Goal: Communication & Community: Answer question/provide support

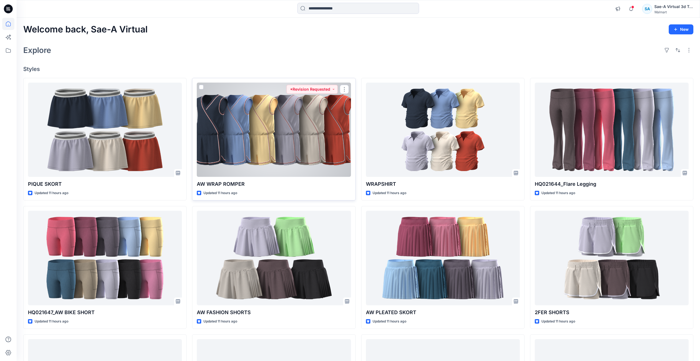
click at [281, 150] on div at bounding box center [274, 130] width 154 height 94
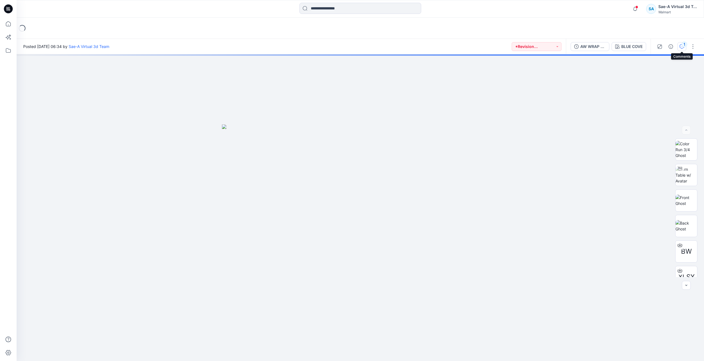
click at [682, 49] on button "1" at bounding box center [682, 46] width 9 height 9
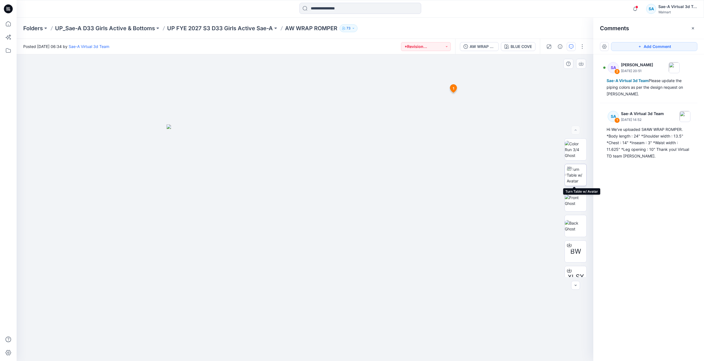
click at [578, 177] on img at bounding box center [577, 174] width 20 height 17
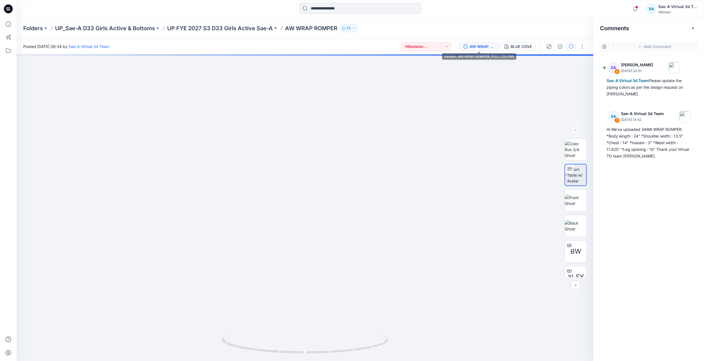
click at [493, 49] on div "AW WRAP ROMPER_FULL COLORS" at bounding box center [482, 46] width 25 height 6
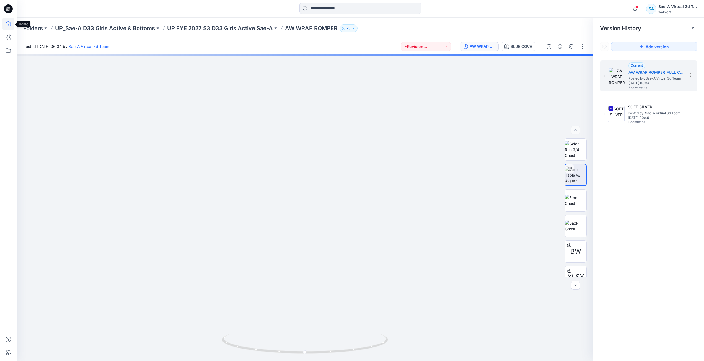
click at [10, 22] on icon at bounding box center [8, 23] width 5 height 5
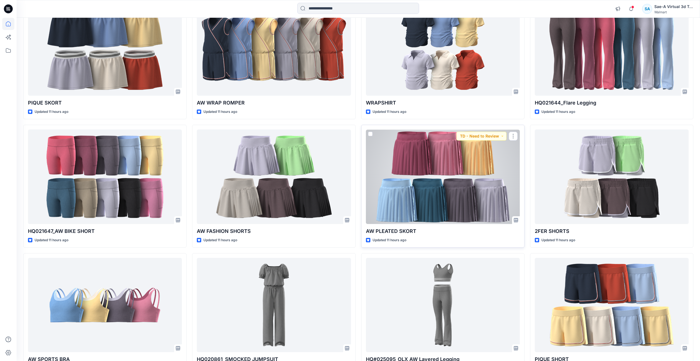
scroll to position [83, 0]
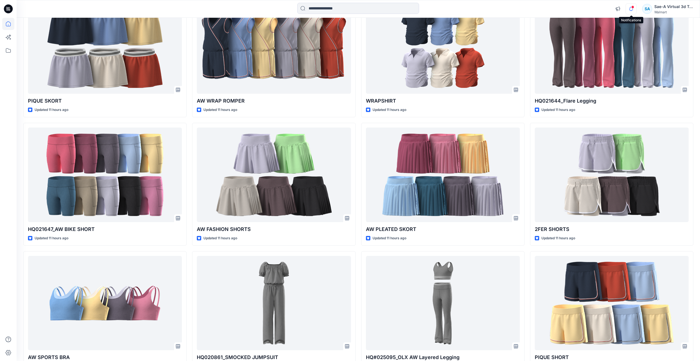
click at [630, 11] on icon "button" at bounding box center [631, 8] width 11 height 11
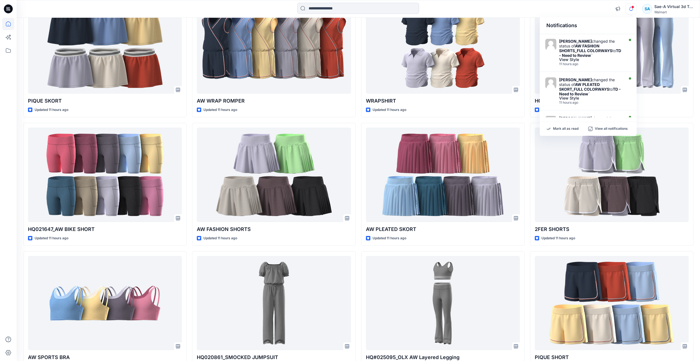
scroll to position [274, 0]
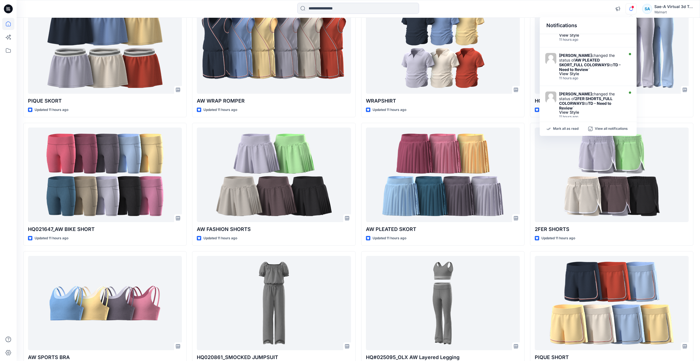
click at [528, 249] on div "PIQUE SKORT Updated 11 hours ago HQ021647_AW BIKE SHORT Updated 11 hours ago AW…" at bounding box center [358, 184] width 670 height 379
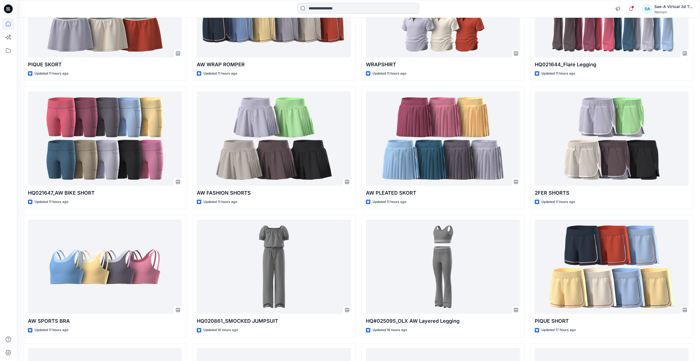
scroll to position [36, 0]
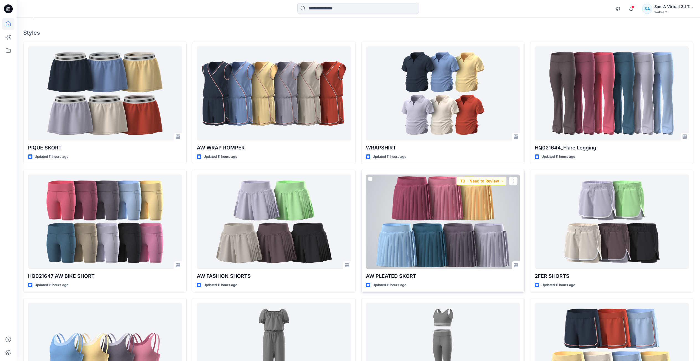
click at [473, 243] on div at bounding box center [443, 221] width 154 height 94
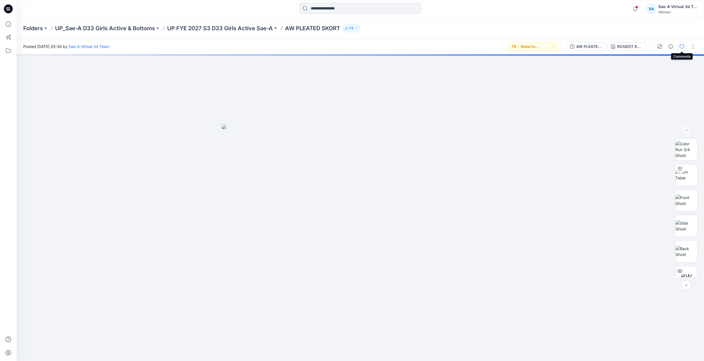
click at [681, 48] on icon "button" at bounding box center [682, 46] width 4 height 4
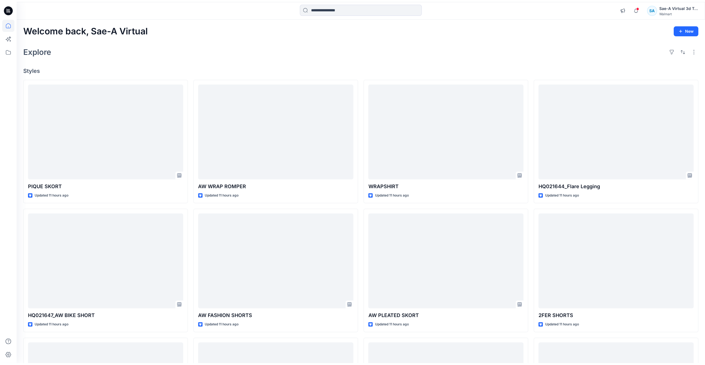
scroll to position [36, 0]
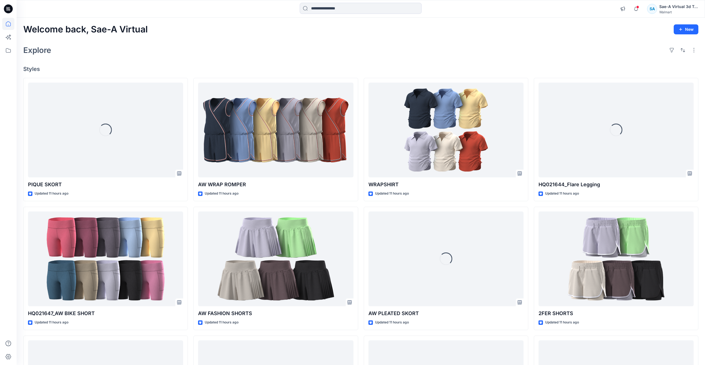
click at [331, 44] on div "Explore" at bounding box center [360, 49] width 675 height 13
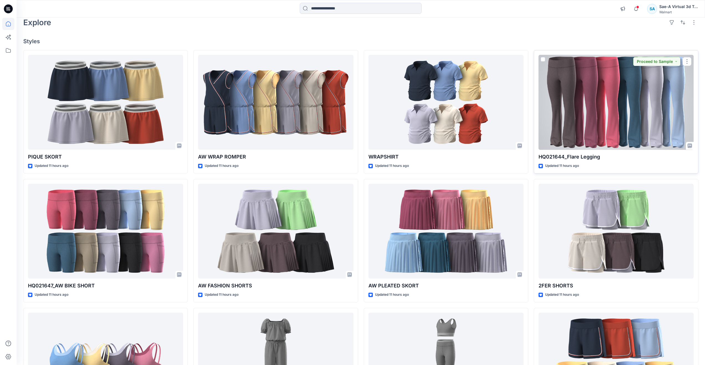
scroll to position [55, 0]
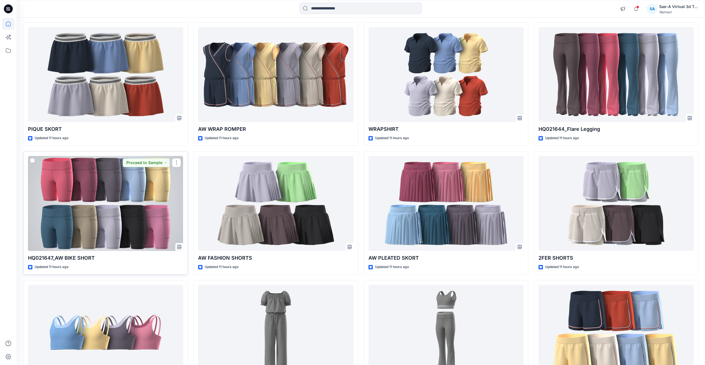
click at [121, 205] on div at bounding box center [105, 203] width 155 height 95
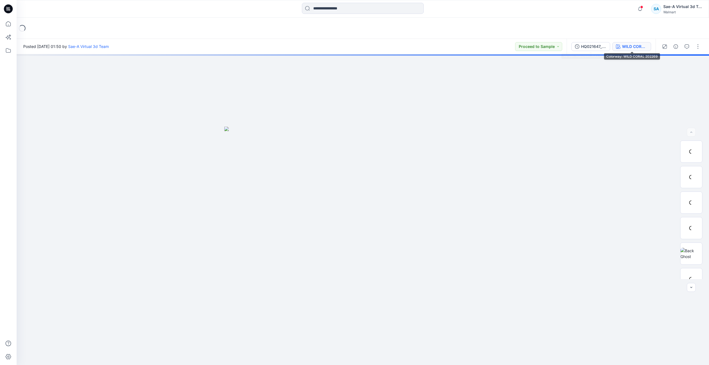
click at [623, 47] on div "WILD CORAL 202269" at bounding box center [634, 46] width 25 height 6
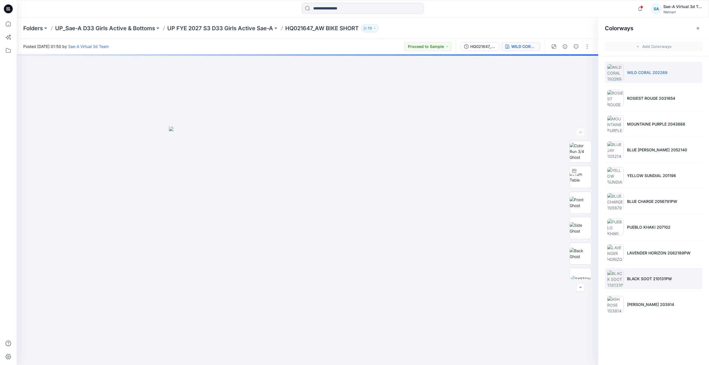
click at [624, 287] on li "BLACK SOOT 210131PW" at bounding box center [653, 278] width 97 height 21
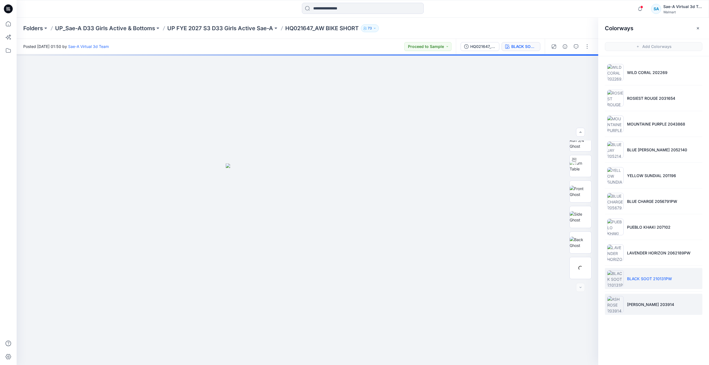
click at [637, 301] on p "ASH ROSE 203914" at bounding box center [650, 304] width 47 height 6
click at [578, 43] on button "button" at bounding box center [576, 46] width 9 height 9
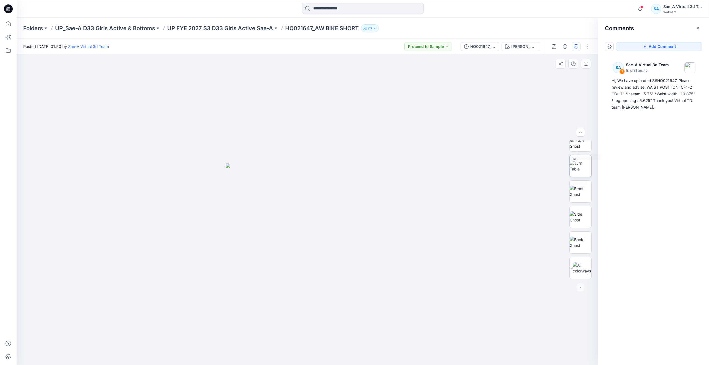
click at [581, 163] on img at bounding box center [581, 166] width 22 height 12
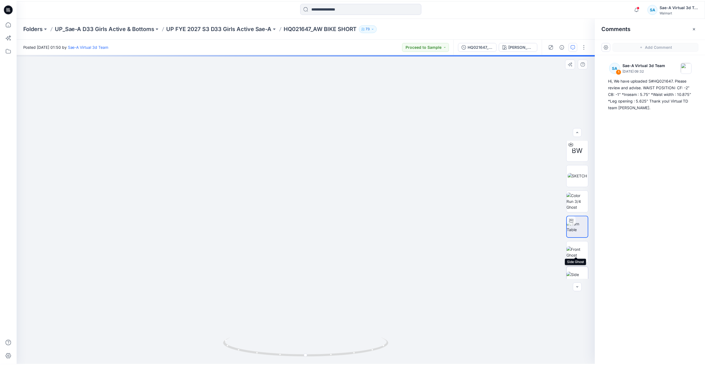
scroll to position [0, 0]
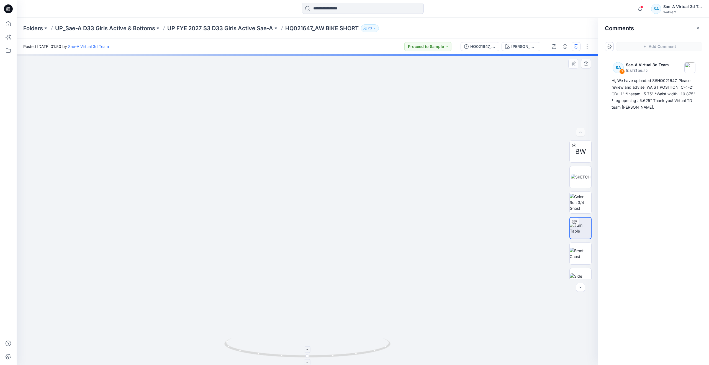
drag, startPoint x: 306, startPoint y: 351, endPoint x: 264, endPoint y: 342, distance: 42.5
click at [264, 342] on icon at bounding box center [308, 348] width 168 height 21
drag, startPoint x: 306, startPoint y: 355, endPoint x: 138, endPoint y: 321, distance: 171.2
click at [138, 321] on div at bounding box center [307, 209] width 581 height 310
click at [577, 174] on img at bounding box center [581, 177] width 20 height 6
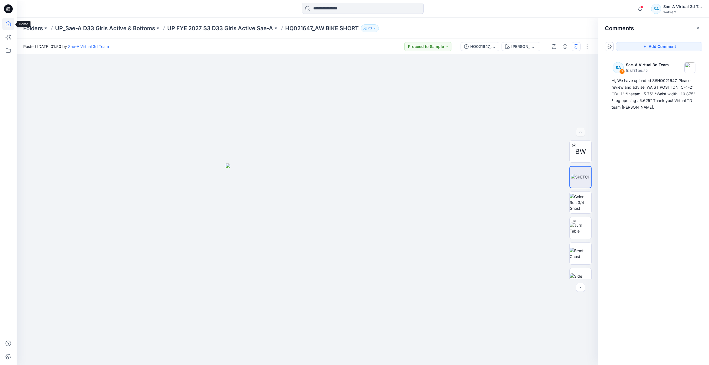
click at [10, 23] on icon at bounding box center [8, 24] width 12 height 12
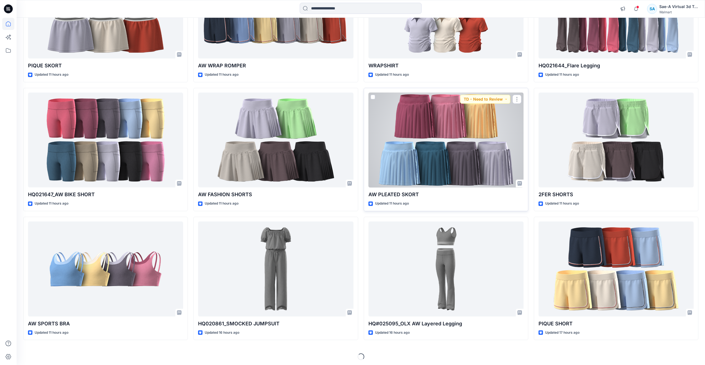
scroll to position [120, 0]
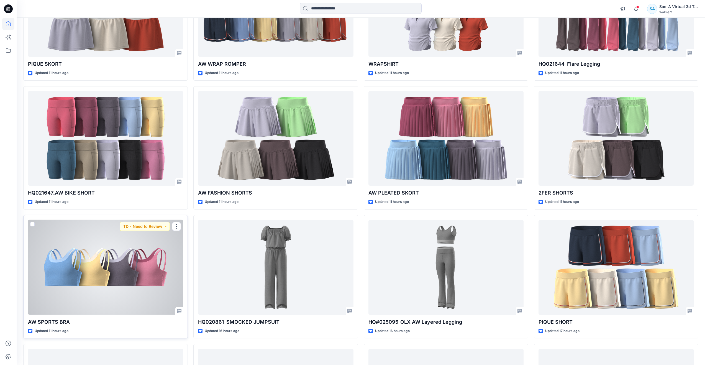
click at [115, 267] on div at bounding box center [105, 267] width 155 height 95
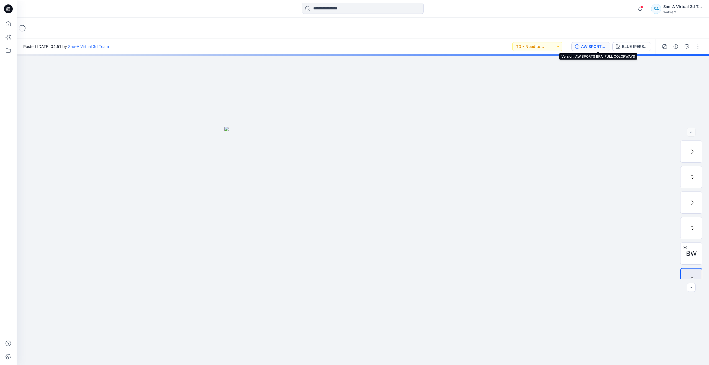
click at [604, 47] on div "AW SPORTS BRA_FULL COLORWAYS" at bounding box center [593, 46] width 25 height 6
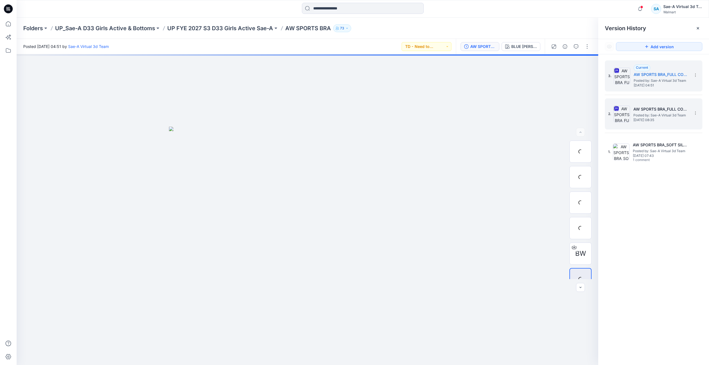
click at [624, 123] on div "2. AW SPORTS BRA_FULL COLORWAYS Posted by: Sae-A Virtual 3d Team Wednesday, Sep…" at bounding box center [649, 114] width 83 height 27
click at [627, 84] on img at bounding box center [622, 76] width 17 height 17
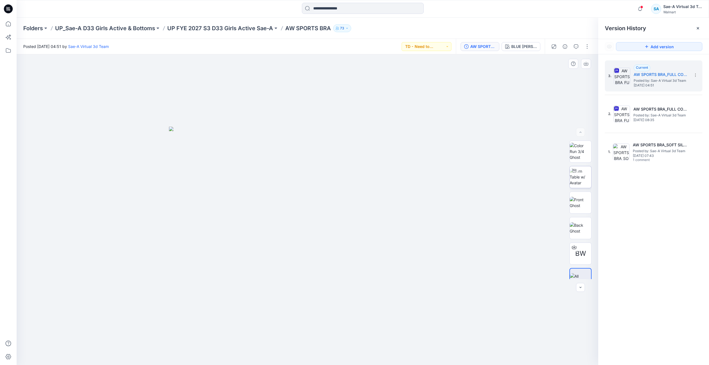
click at [576, 177] on img at bounding box center [581, 176] width 22 height 17
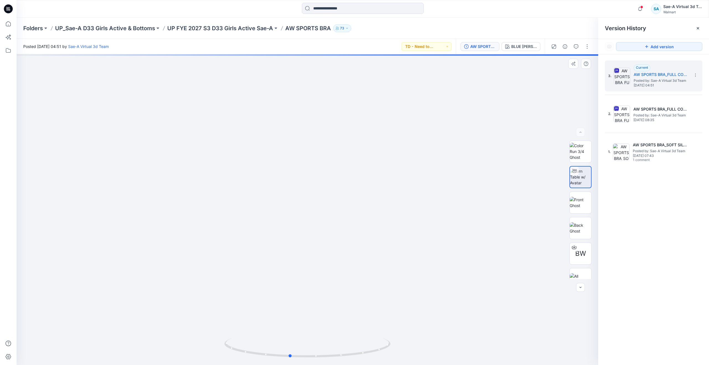
drag, startPoint x: 310, startPoint y: 354, endPoint x: 292, endPoint y: 328, distance: 31.0
click at [292, 328] on div at bounding box center [307, 209] width 581 height 310
click at [11, 26] on icon at bounding box center [8, 24] width 12 height 12
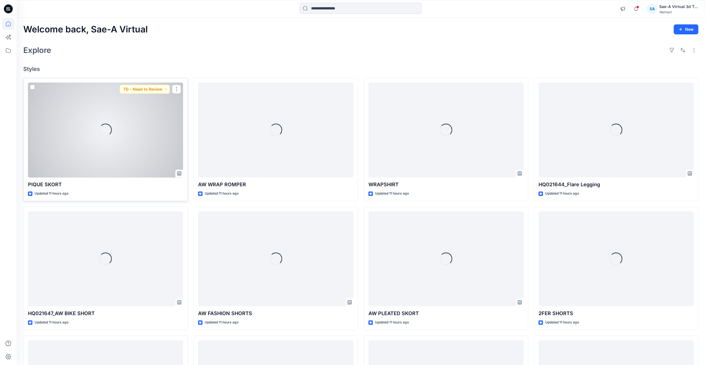
click at [107, 148] on div "Loading..." at bounding box center [105, 130] width 155 height 95
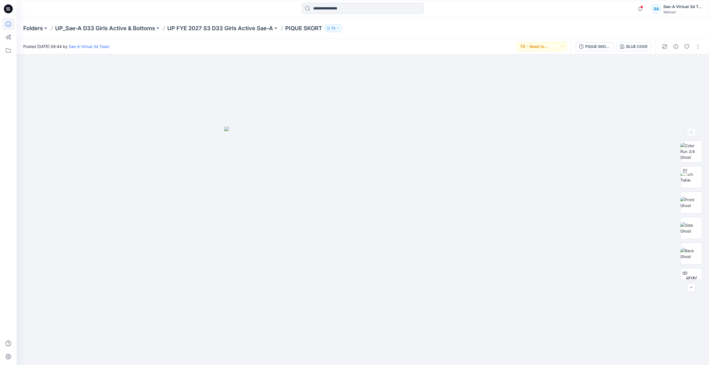
click at [9, 25] on icon at bounding box center [8, 24] width 12 height 12
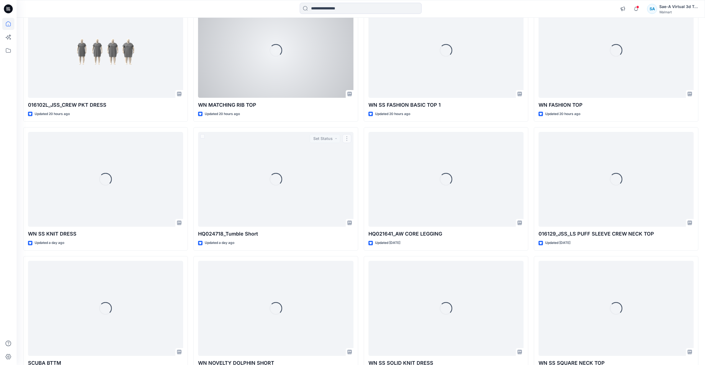
scroll to position [534, 0]
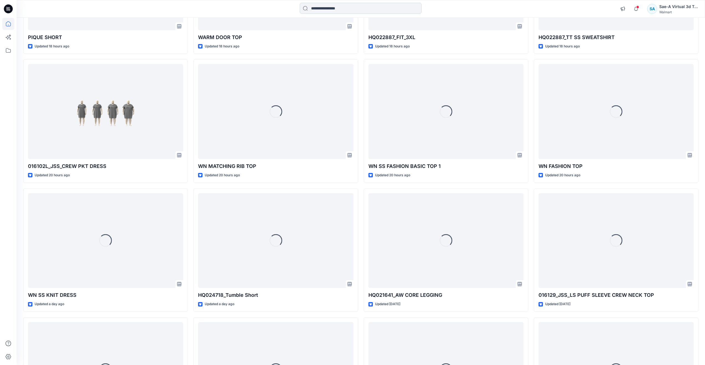
click at [318, 9] on input at bounding box center [361, 8] width 122 height 11
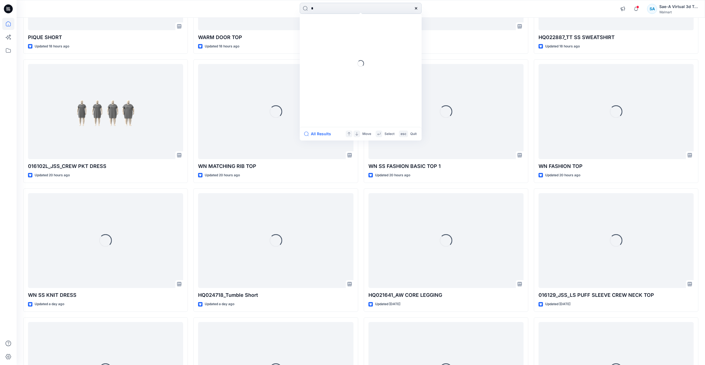
type input "**"
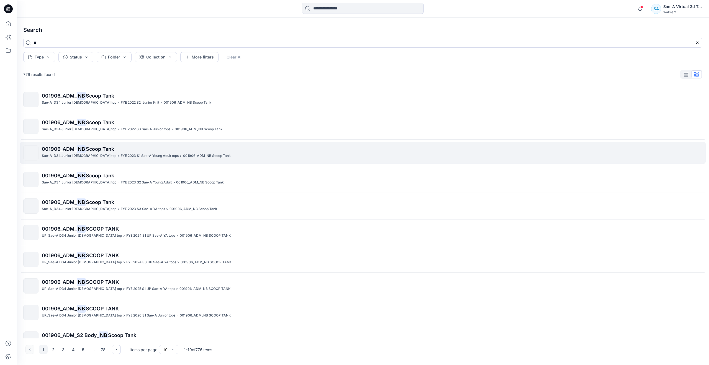
click at [130, 153] on p "FYE 2023 S1 Sae-A Young Adult tops" at bounding box center [150, 156] width 58 height 6
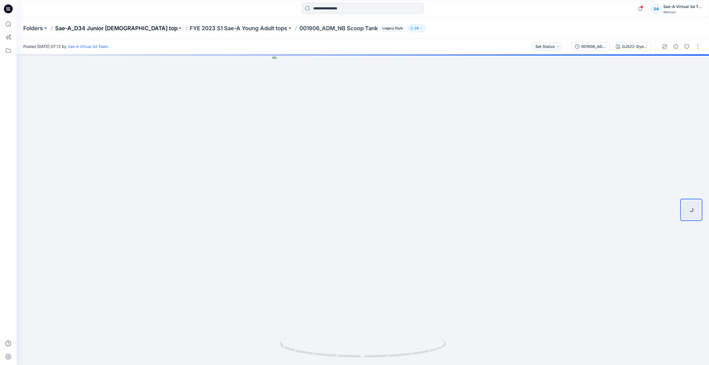
click at [114, 27] on p "Sae-A_D34 Junior ladies top" at bounding box center [116, 28] width 122 height 8
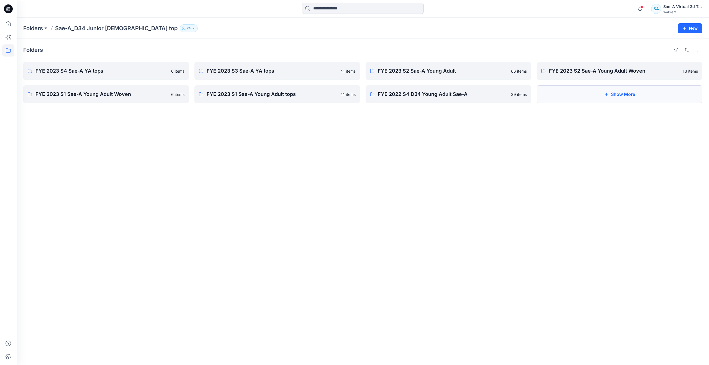
click at [608, 98] on button "Show More" at bounding box center [620, 94] width 166 height 18
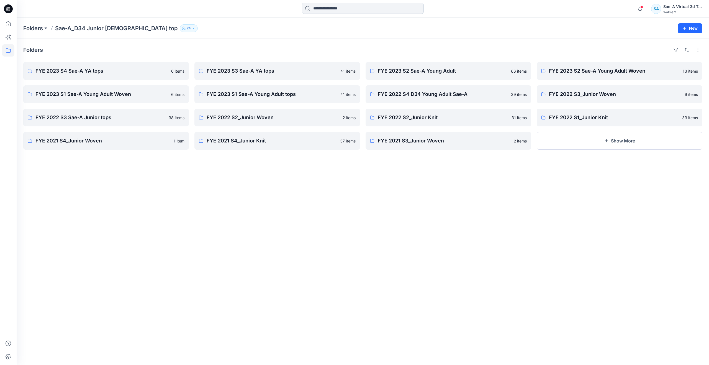
click at [338, 11] on input at bounding box center [363, 8] width 122 height 11
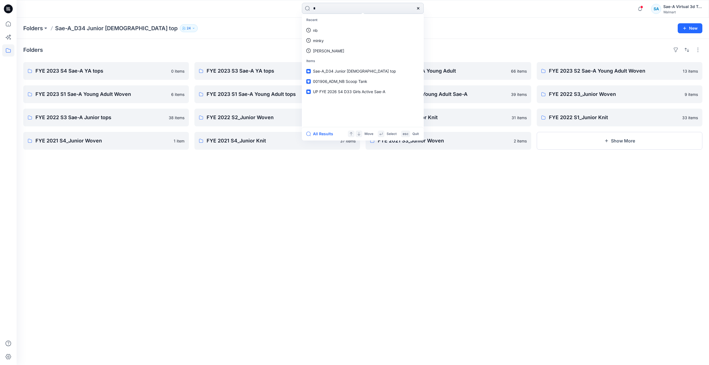
type input "**"
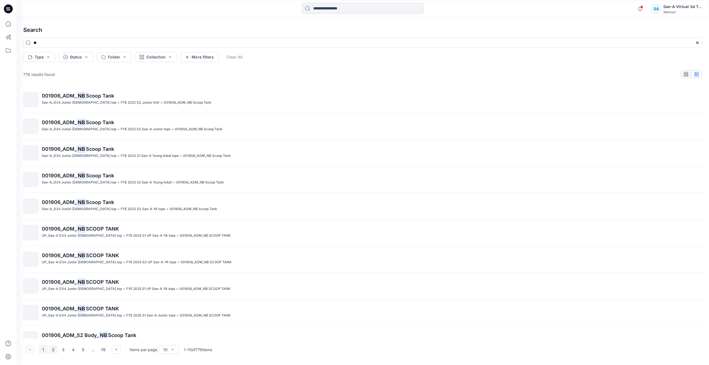
click at [53, 349] on button "2" at bounding box center [53, 349] width 9 height 9
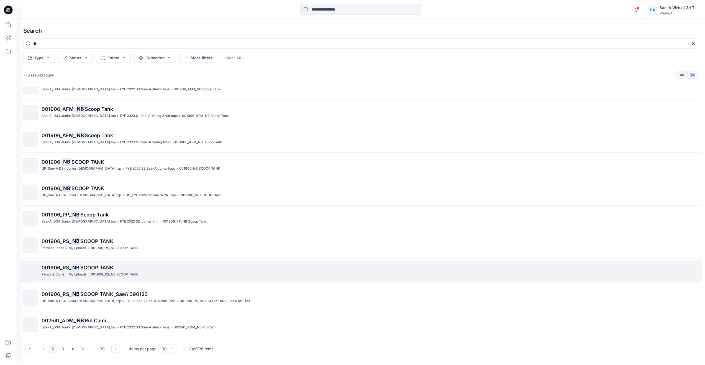
scroll to position [14, 0]
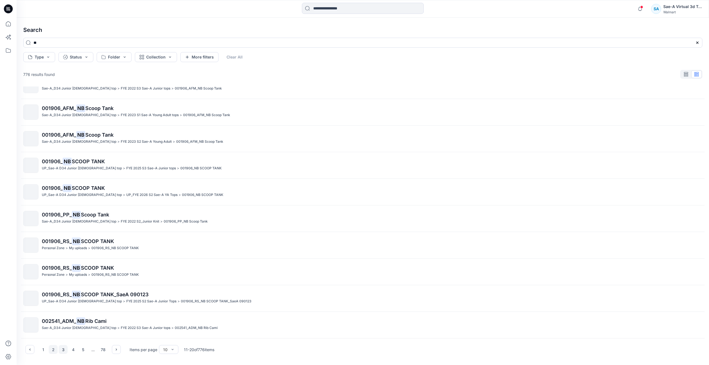
click at [64, 349] on button "3" at bounding box center [63, 349] width 9 height 9
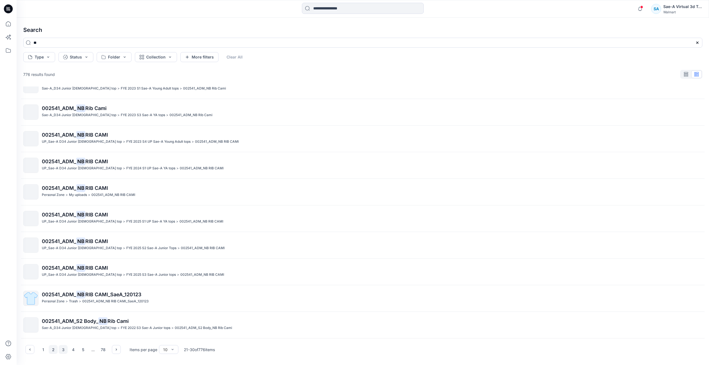
click at [51, 348] on button "2" at bounding box center [53, 349] width 9 height 9
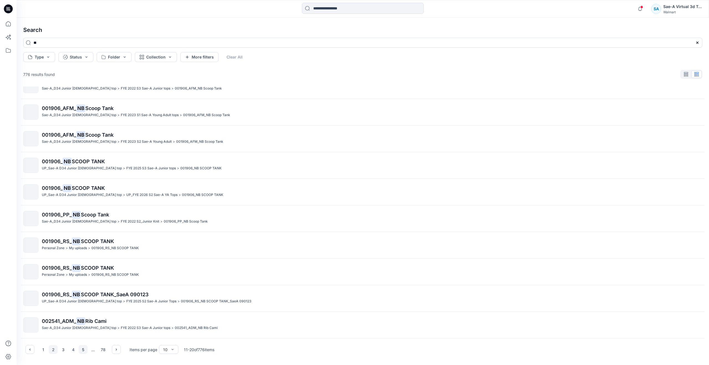
click at [82, 351] on button "5" at bounding box center [83, 349] width 9 height 9
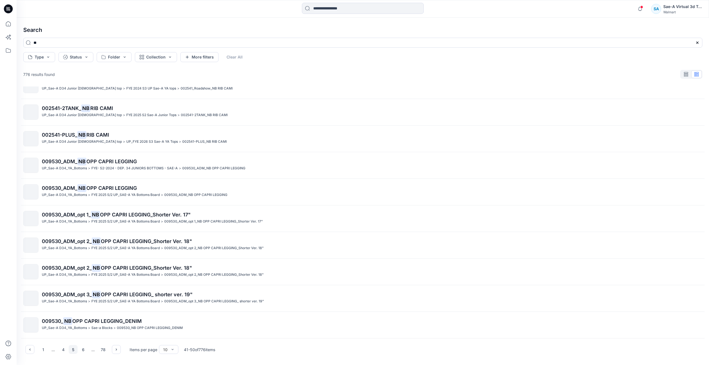
click at [76, 351] on button "5" at bounding box center [73, 349] width 9 height 9
click at [330, 11] on input at bounding box center [363, 8] width 122 height 11
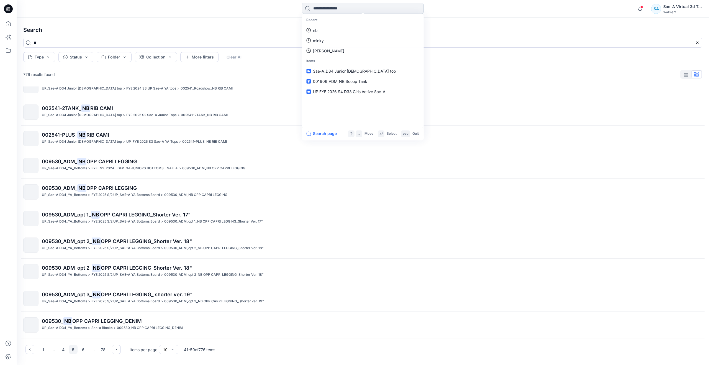
paste input "*********"
type input "*********"
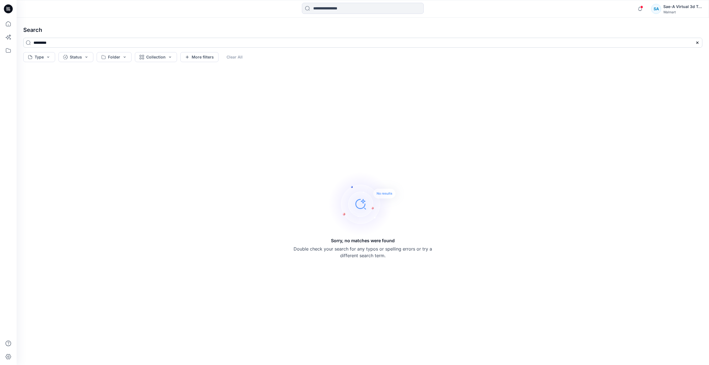
drag, startPoint x: 41, startPoint y: 43, endPoint x: 27, endPoint y: 47, distance: 13.6
click at [27, 47] on input "*********" at bounding box center [362, 43] width 679 height 10
type input "******"
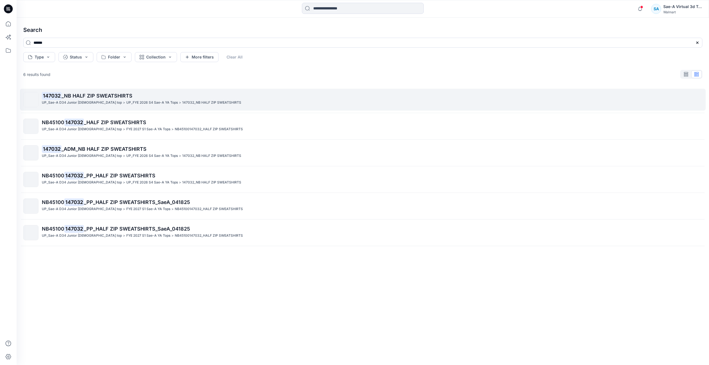
click at [90, 93] on span "_NB HALF ZIP SWEATSHIRTS" at bounding box center [96, 96] width 71 height 6
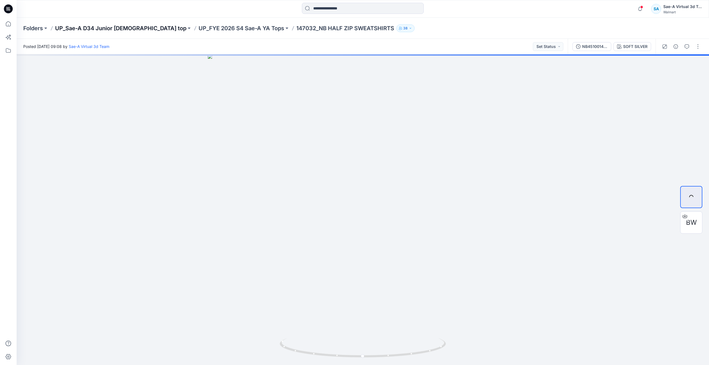
click at [123, 27] on p "UP_Sae-A D34 Junior [DEMOGRAPHIC_DATA] top" at bounding box center [120, 28] width 131 height 8
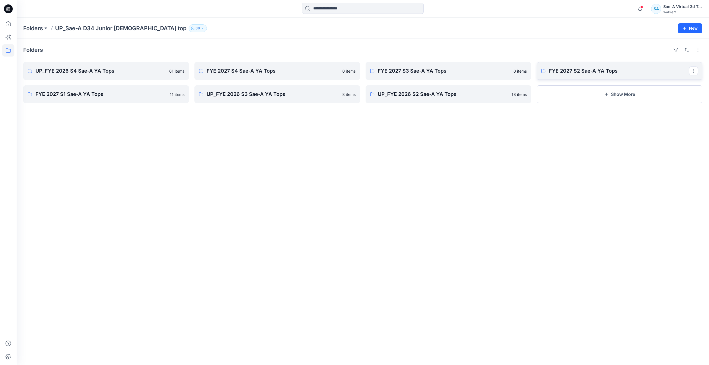
click at [559, 68] on p "FYE 2027 S2 Sae-A YA Tops" at bounding box center [619, 71] width 140 height 8
click at [133, 74] on p "UP_FYE 2026 S4 Sae-A YA Tops" at bounding box center [105, 71] width 140 height 8
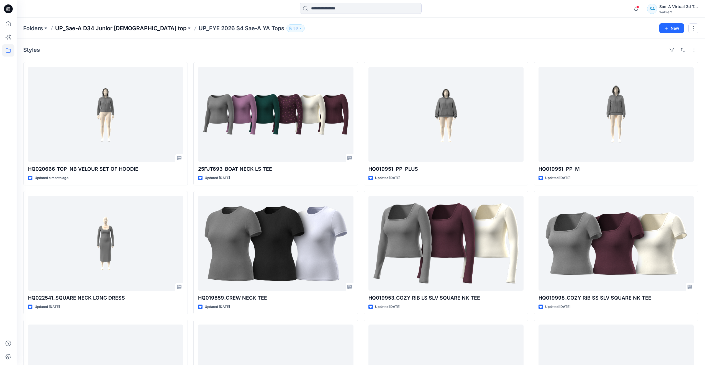
click at [117, 27] on p "UP_Sae-A D34 Junior [DEMOGRAPHIC_DATA] top" at bounding box center [120, 28] width 131 height 8
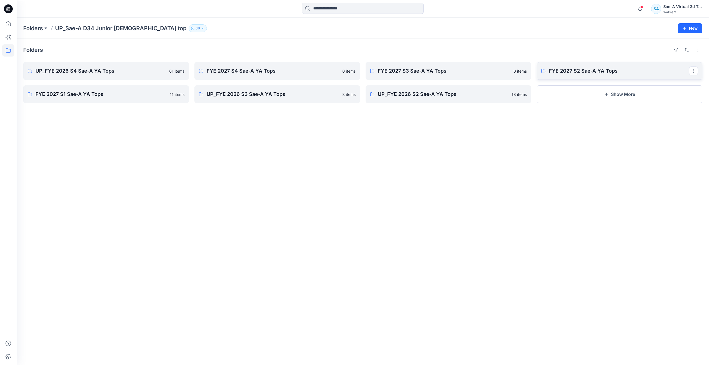
click at [587, 73] on p "FYE 2027 S2 Sae-A YA Tops" at bounding box center [619, 71] width 140 height 8
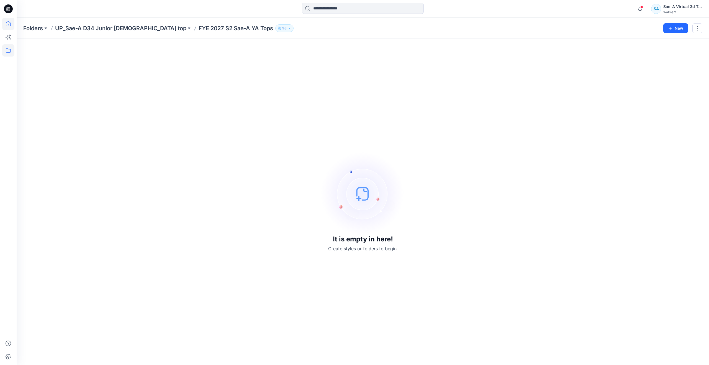
click at [11, 24] on icon at bounding box center [8, 24] width 12 height 12
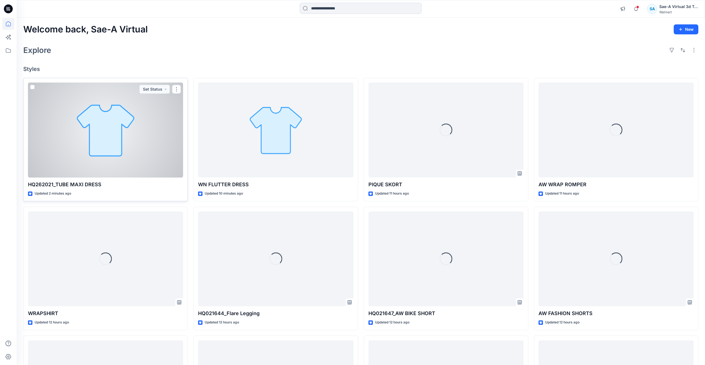
click at [90, 107] on div at bounding box center [105, 130] width 155 height 95
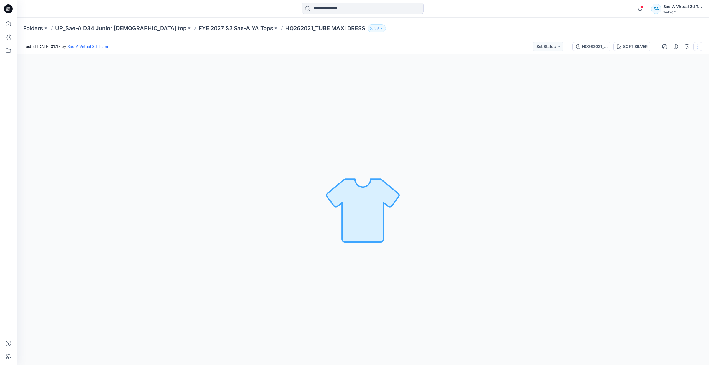
click at [697, 48] on button "button" at bounding box center [697, 46] width 9 height 9
click at [241, 114] on div "SOFT SILVER Loading... Material Properties Loading..." at bounding box center [363, 209] width 692 height 310
click at [10, 26] on icon at bounding box center [8, 24] width 12 height 12
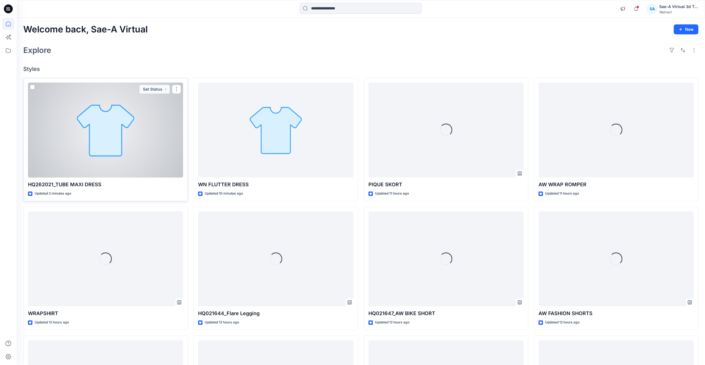
click at [68, 134] on div at bounding box center [105, 130] width 155 height 95
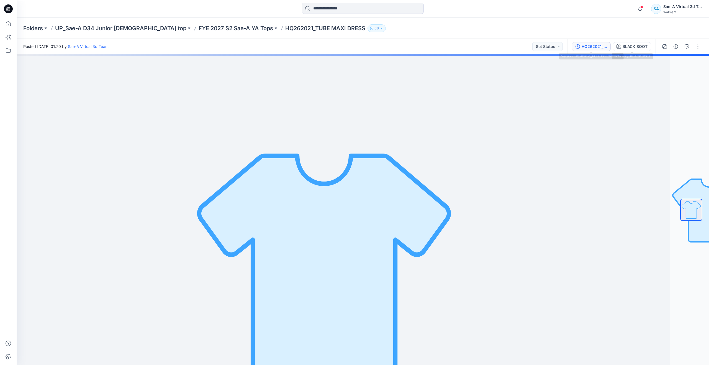
click at [596, 47] on div "HQ262021_FULL COLORWAYS" at bounding box center [593, 46] width 25 height 6
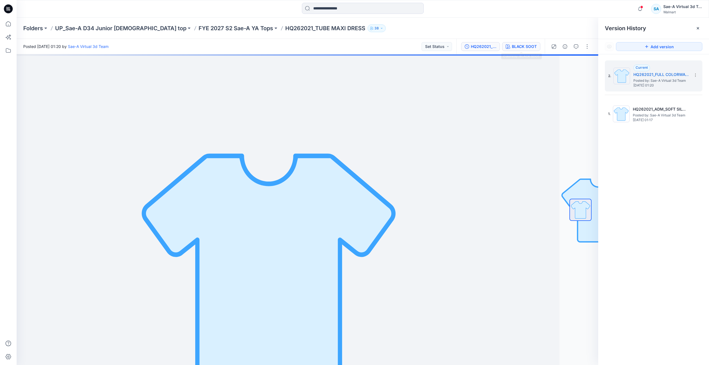
click at [532, 46] on div "BLACK SOOT" at bounding box center [524, 46] width 25 height 6
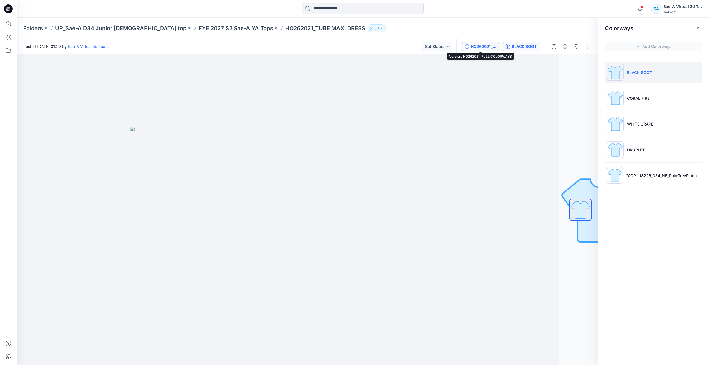
click at [478, 42] on button "HQ262021_FULL COLORWAYS" at bounding box center [480, 46] width 39 height 9
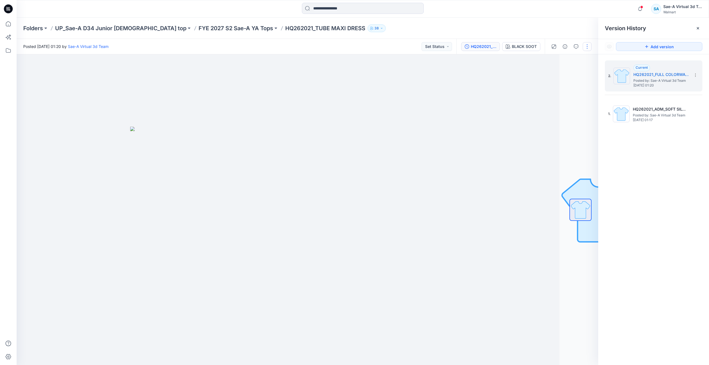
click at [587, 45] on button "button" at bounding box center [587, 46] width 9 height 9
click at [561, 72] on button "Edit" at bounding box center [563, 75] width 51 height 10
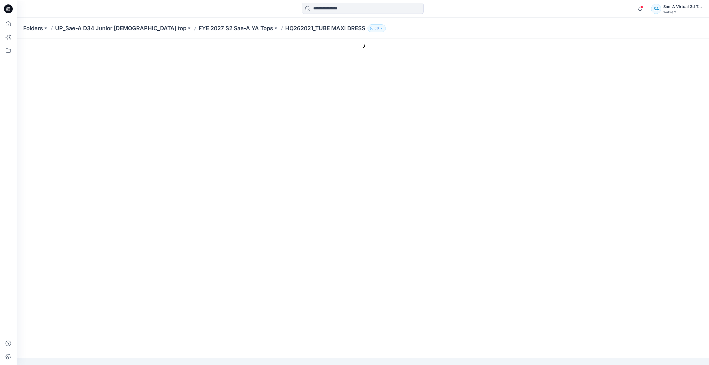
type input "**********"
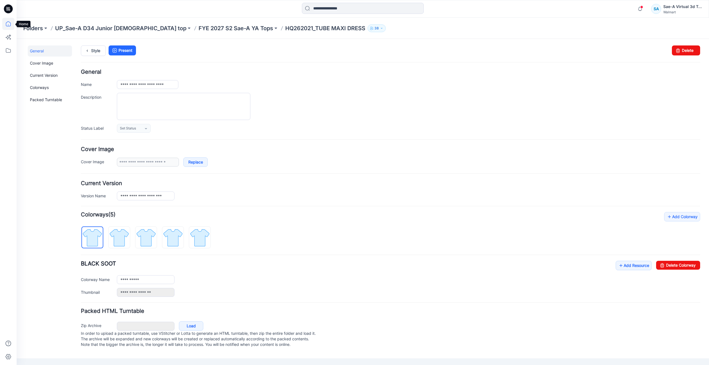
click at [9, 24] on icon at bounding box center [8, 24] width 12 height 12
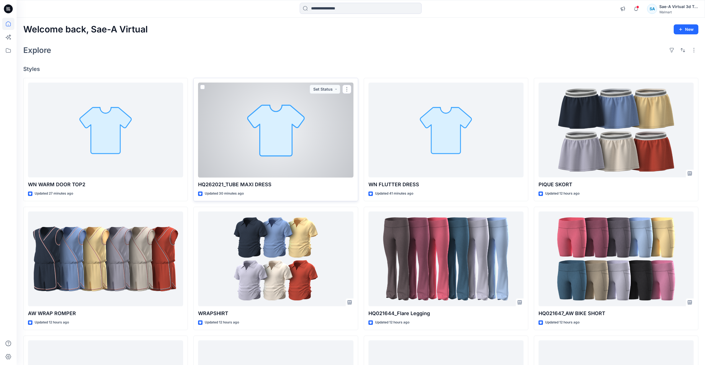
click at [287, 153] on div at bounding box center [275, 130] width 155 height 95
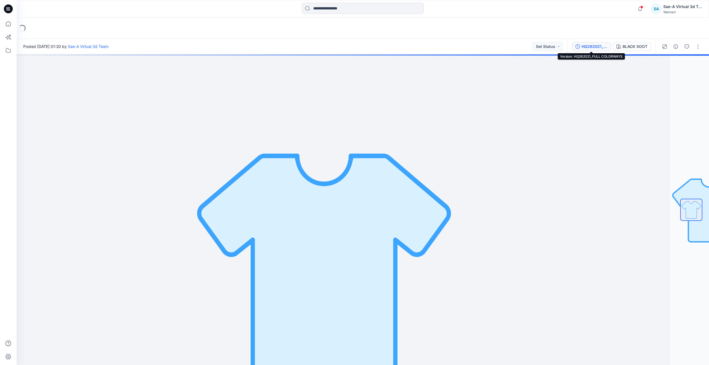
click at [596, 48] on div "HQ262021_FULL COLORWAYS" at bounding box center [593, 46] width 25 height 6
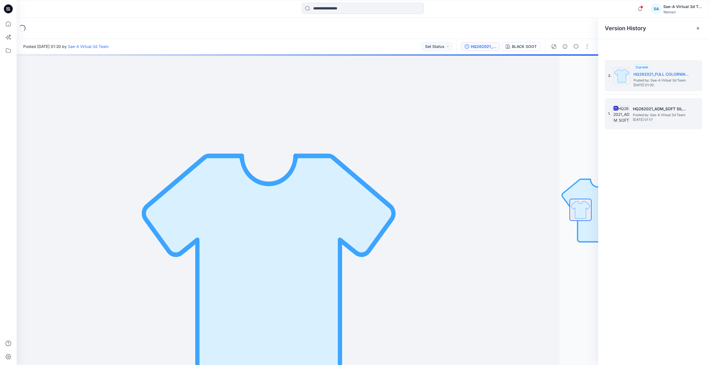
click at [645, 116] on span "Posted by: Sae-A Virtual 3d Team" at bounding box center [660, 115] width 55 height 6
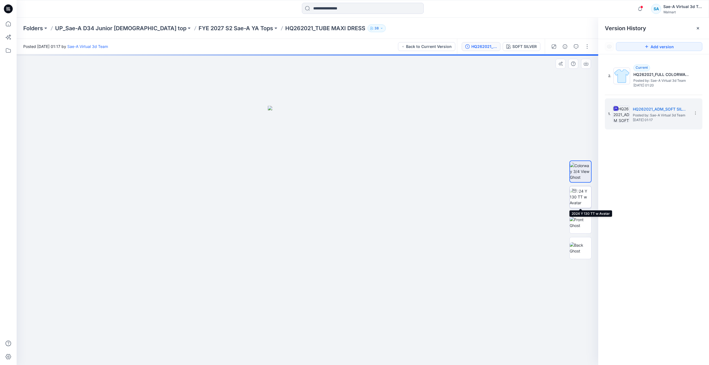
click at [580, 197] on img at bounding box center [581, 196] width 22 height 17
drag, startPoint x: 310, startPoint y: 356, endPoint x: 152, endPoint y: 310, distance: 164.1
click at [152, 310] on div at bounding box center [307, 209] width 581 height 310
drag, startPoint x: 331, startPoint y: 308, endPoint x: 330, endPoint y: 176, distance: 132.6
click at [11, 25] on icon at bounding box center [8, 24] width 12 height 12
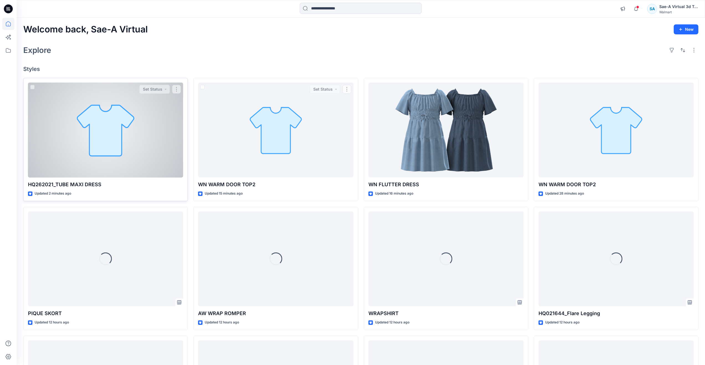
click at [114, 149] on div at bounding box center [105, 130] width 155 height 95
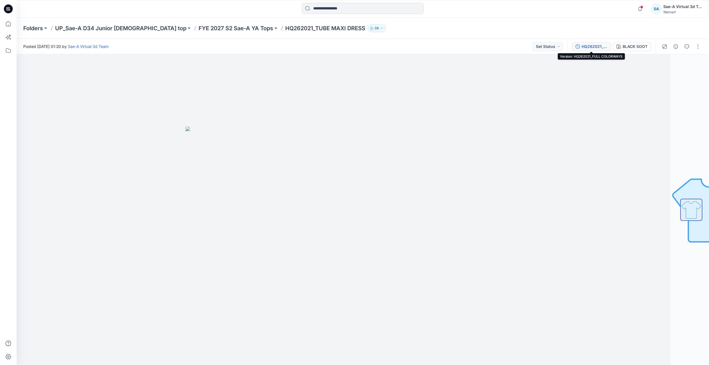
click at [584, 44] on div "HQ262021_FULL COLORWAYS" at bounding box center [593, 46] width 25 height 6
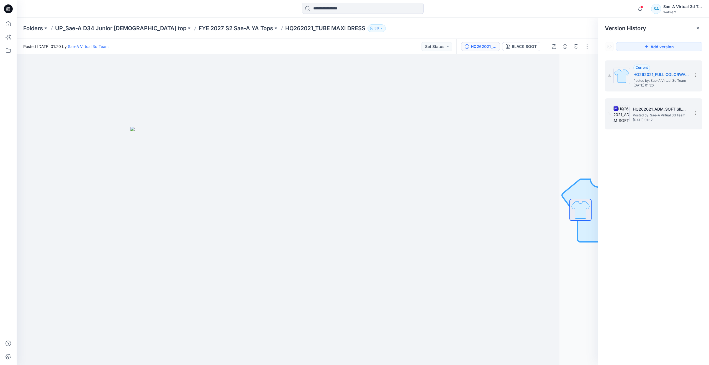
click at [633, 119] on span "[DATE] 01:17" at bounding box center [660, 120] width 55 height 4
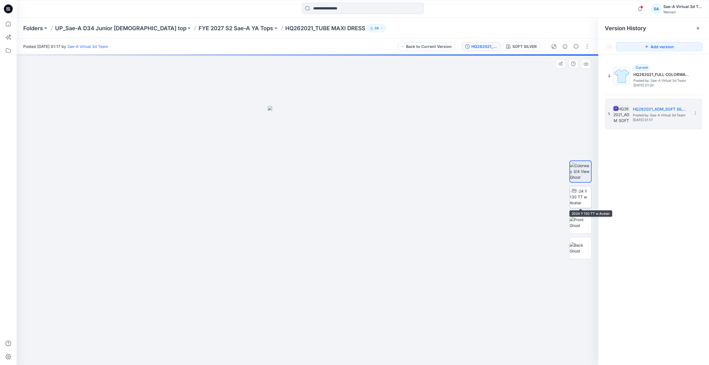
click at [577, 199] on img at bounding box center [581, 196] width 22 height 17
click at [10, 25] on icon at bounding box center [8, 24] width 12 height 12
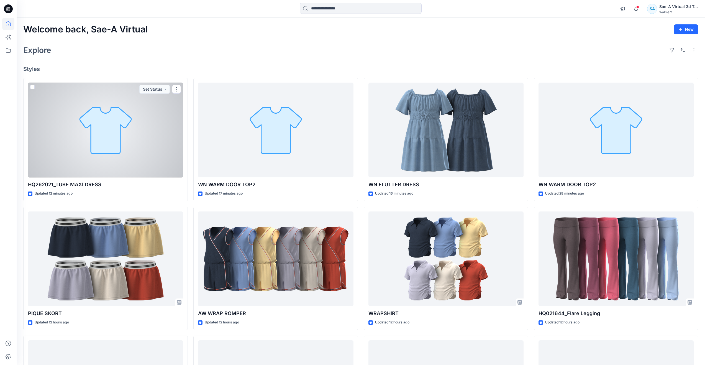
drag, startPoint x: 87, startPoint y: 140, endPoint x: 73, endPoint y: 140, distance: 14.7
click at [87, 140] on div at bounding box center [105, 130] width 155 height 95
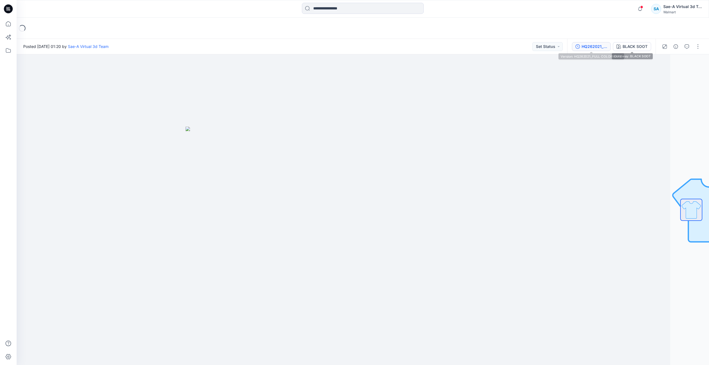
click at [597, 46] on div "HQ262021_FULL COLORWAYS" at bounding box center [593, 46] width 25 height 6
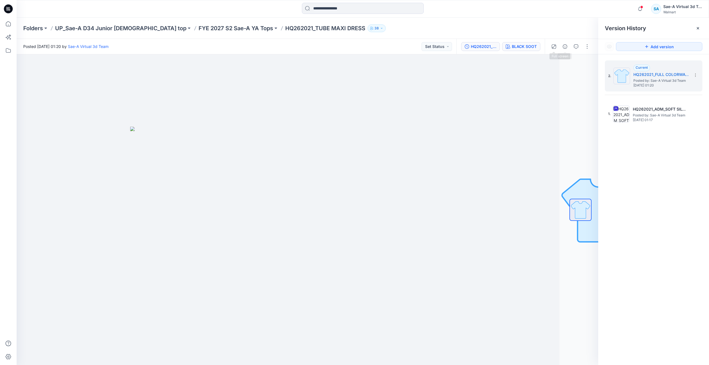
click at [529, 45] on div "BLACK SOOT" at bounding box center [524, 46] width 25 height 6
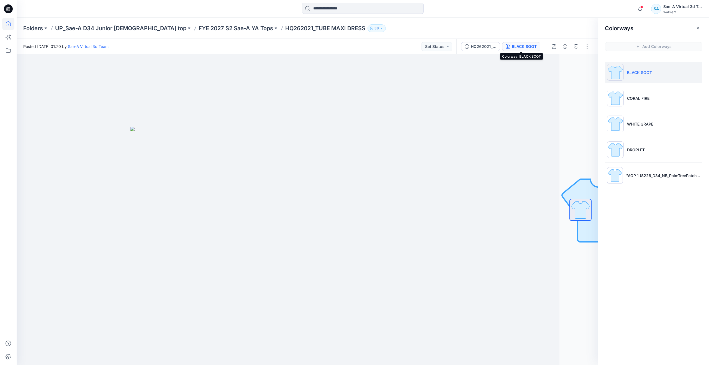
click at [11, 23] on icon at bounding box center [8, 24] width 12 height 12
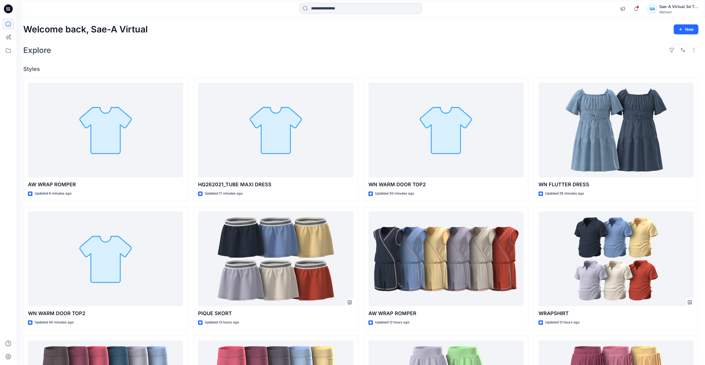
click at [212, 49] on div "Explore" at bounding box center [360, 49] width 675 height 13
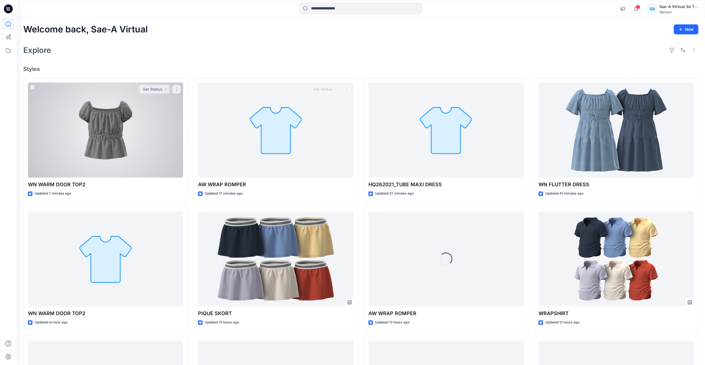
click at [140, 123] on div at bounding box center [105, 130] width 155 height 95
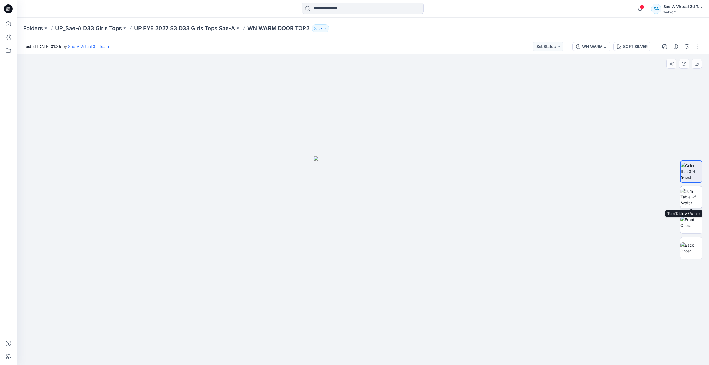
click at [696, 197] on img at bounding box center [691, 196] width 22 height 17
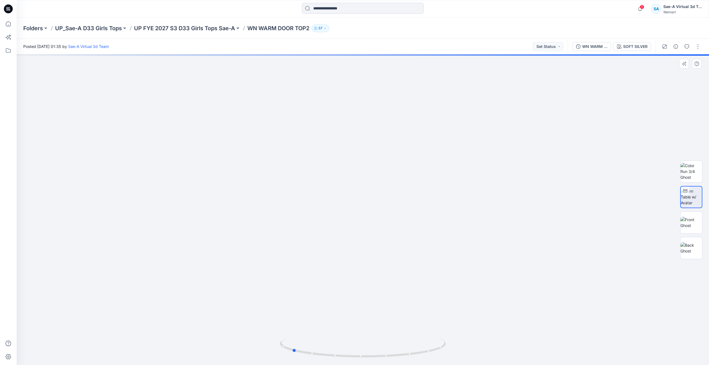
drag, startPoint x: 365, startPoint y: 356, endPoint x: 294, endPoint y: 336, distance: 73.9
click at [294, 336] on div at bounding box center [363, 209] width 692 height 310
drag, startPoint x: 295, startPoint y: 351, endPoint x: 34, endPoint y: 285, distance: 269.0
click at [34, 285] on div at bounding box center [363, 209] width 692 height 310
click at [13, 22] on icon at bounding box center [8, 24] width 12 height 12
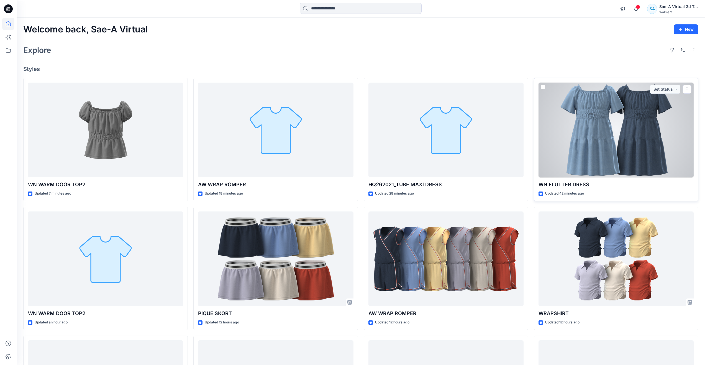
click at [597, 132] on div at bounding box center [615, 130] width 155 height 95
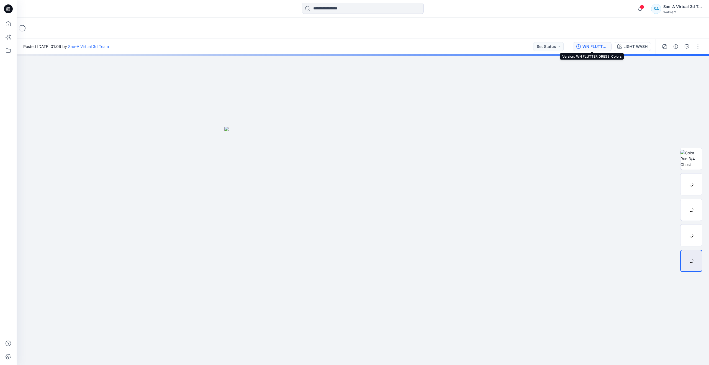
click at [601, 47] on div "WN FLUTTER DRESS_Colors" at bounding box center [594, 46] width 25 height 6
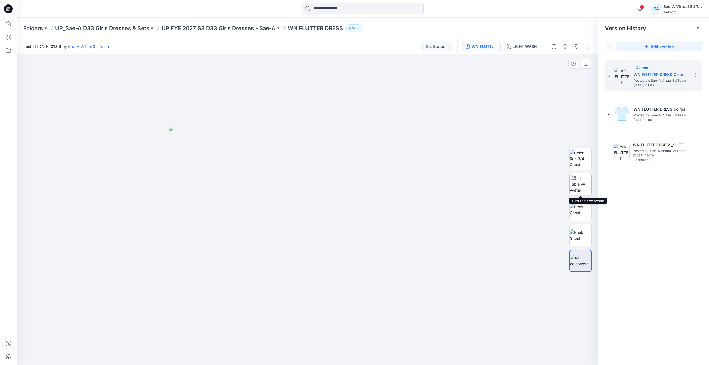
click at [583, 184] on img at bounding box center [581, 183] width 22 height 17
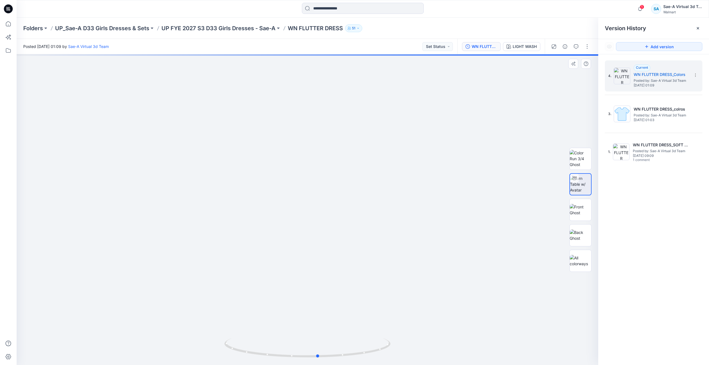
drag, startPoint x: 306, startPoint y: 357, endPoint x: 151, endPoint y: 319, distance: 160.0
click at [151, 319] on div at bounding box center [307, 209] width 581 height 310
click at [9, 25] on icon at bounding box center [8, 24] width 12 height 12
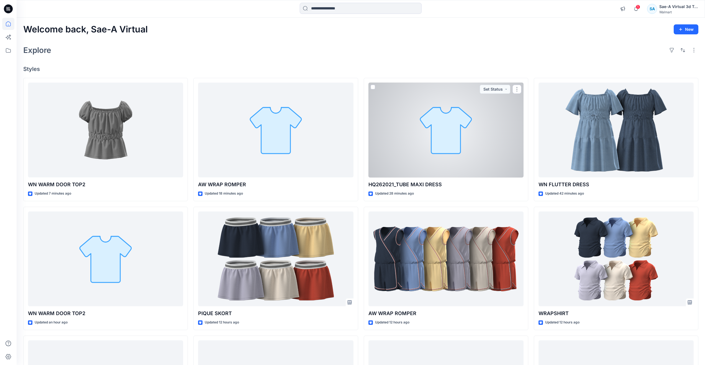
drag, startPoint x: 434, startPoint y: 169, endPoint x: 433, endPoint y: 166, distance: 3.5
click at [434, 169] on div at bounding box center [445, 130] width 155 height 95
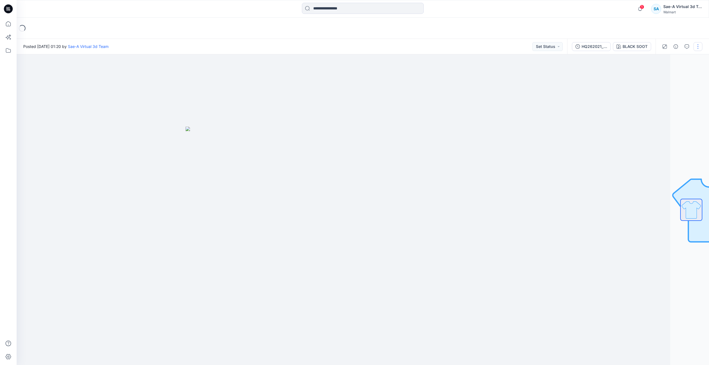
click at [695, 47] on button "button" at bounding box center [697, 46] width 9 height 9
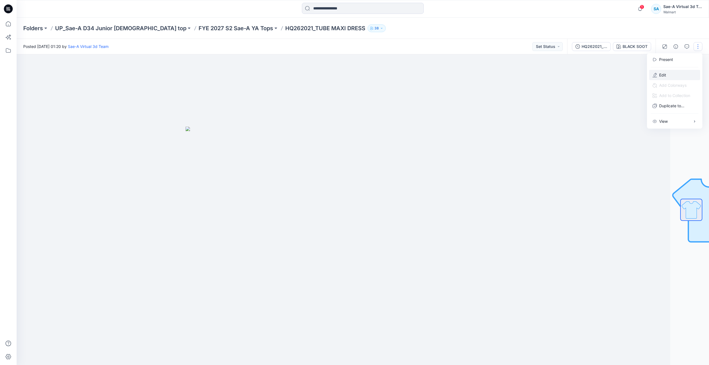
click at [658, 74] on button "Edit" at bounding box center [674, 75] width 51 height 10
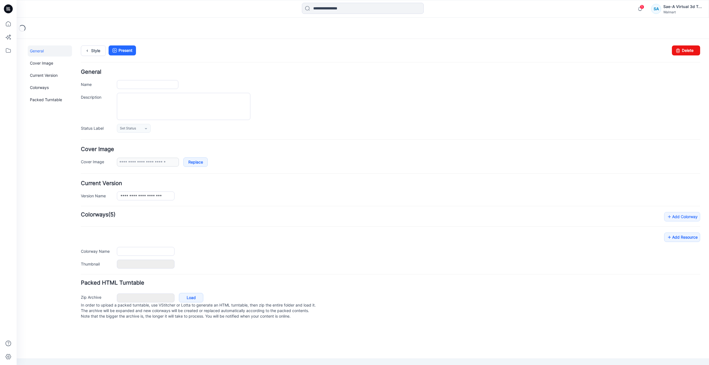
type input "**********"
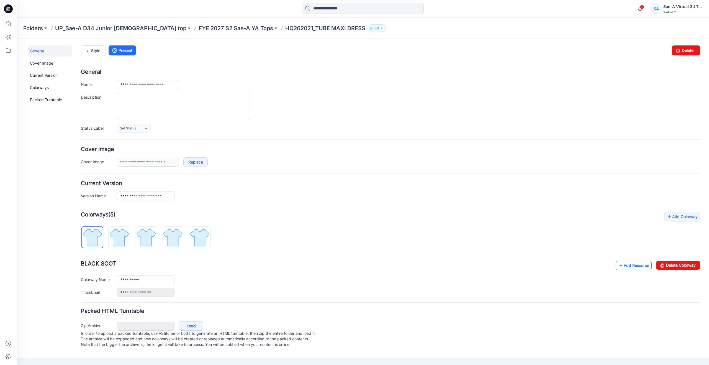
click at [619, 263] on icon at bounding box center [621, 265] width 6 height 9
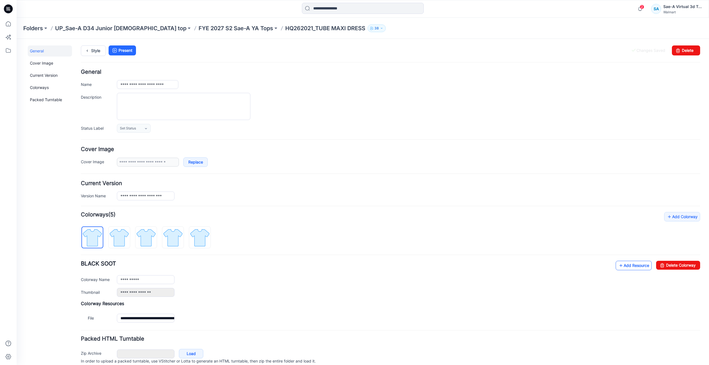
click at [616, 266] on link "Add Resource" at bounding box center [634, 265] width 36 height 9
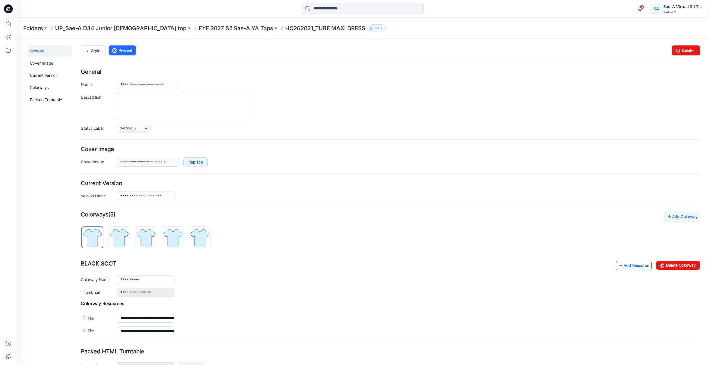
click at [628, 261] on link "Add Resource" at bounding box center [634, 265] width 36 height 9
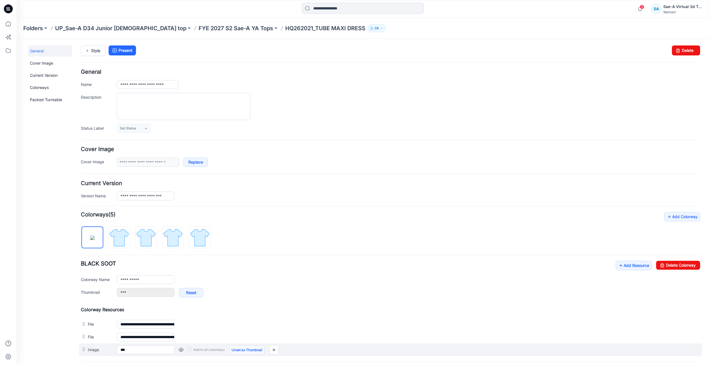
click at [241, 350] on link "Unset as Thumbnail" at bounding box center [247, 349] width 36 height 9
type input "**********"
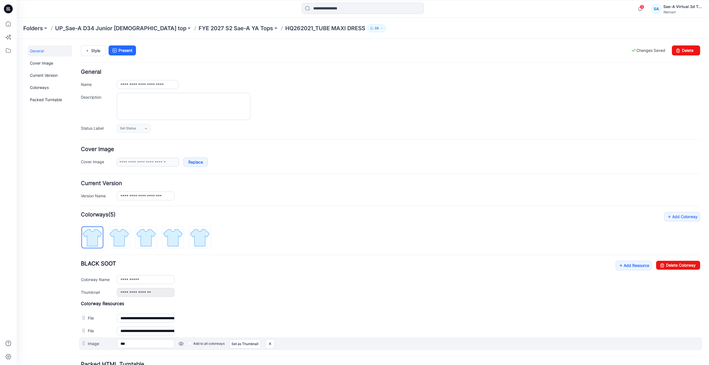
click at [193, 342] on label "Add to all colorways" at bounding box center [206, 343] width 37 height 9
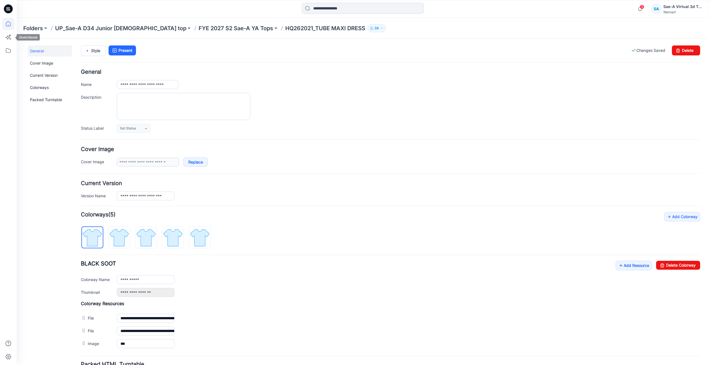
click at [6, 25] on icon at bounding box center [8, 23] width 5 height 5
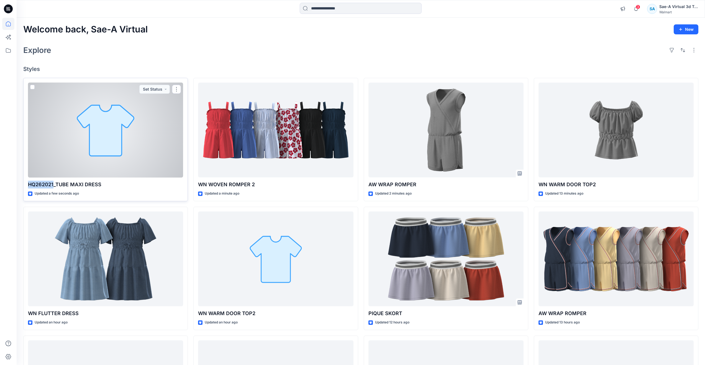
drag, startPoint x: 29, startPoint y: 186, endPoint x: 54, endPoint y: 184, distance: 25.5
click at [54, 184] on p "HQ262021_TUBE MAXI DRESS" at bounding box center [105, 185] width 155 height 8
copy p "HQ262021"
click at [110, 146] on div at bounding box center [105, 130] width 155 height 95
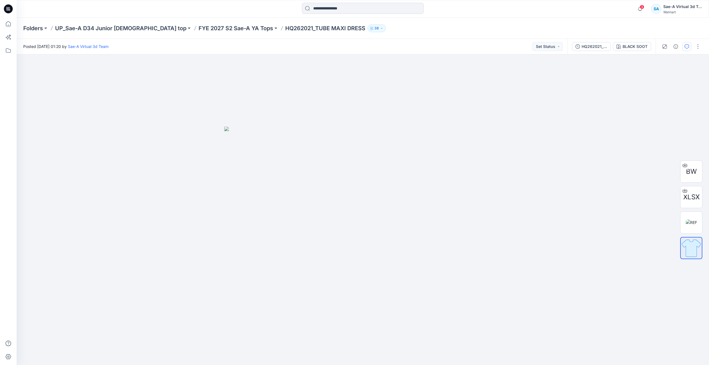
click at [686, 47] on icon "button" at bounding box center [686, 46] width 4 height 4
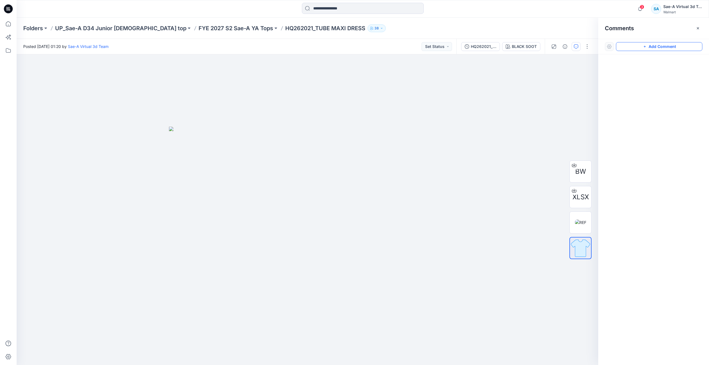
click at [644, 47] on icon "button" at bounding box center [644, 46] width 4 height 4
click at [429, 98] on div "1" at bounding box center [307, 209] width 581 height 310
type textarea "**********"
click at [496, 132] on button "Post" at bounding box center [499, 134] width 15 height 9
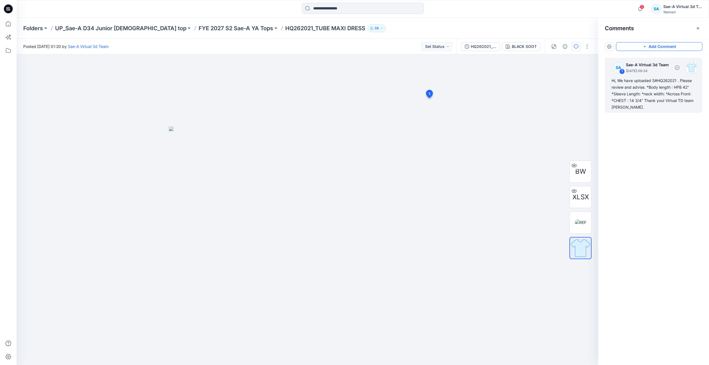
click at [624, 98] on div "Hi, We have uploaded S#HQ262021 . Please review and advise. *Body length : HPB …" at bounding box center [653, 93] width 84 height 33
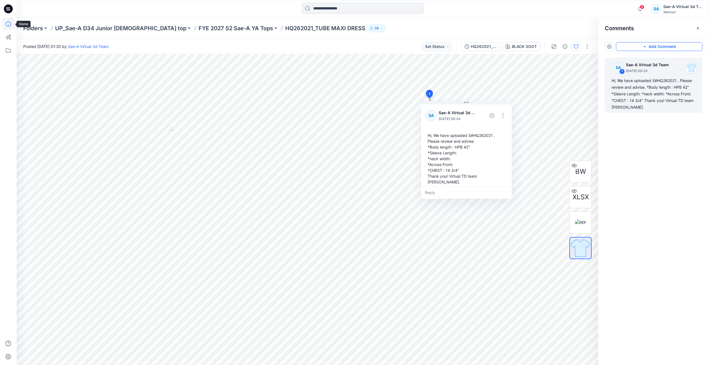
click at [9, 25] on icon at bounding box center [8, 24] width 12 height 12
